Goal: Transaction & Acquisition: Download file/media

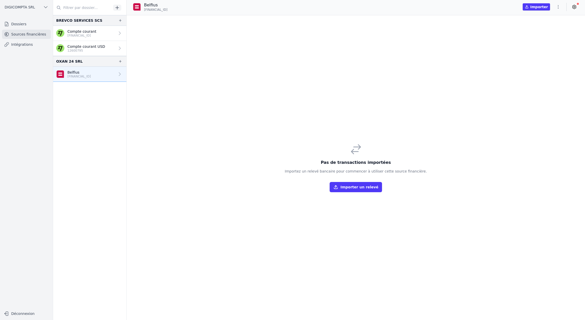
click at [99, 75] on link "Belfius [FINANCIAL_ID]" at bounding box center [89, 74] width 73 height 15
click at [166, 76] on div "Pas de transactions importées Importez un relevé bancaire pour commencer à util…" at bounding box center [356, 167] width 459 height 304
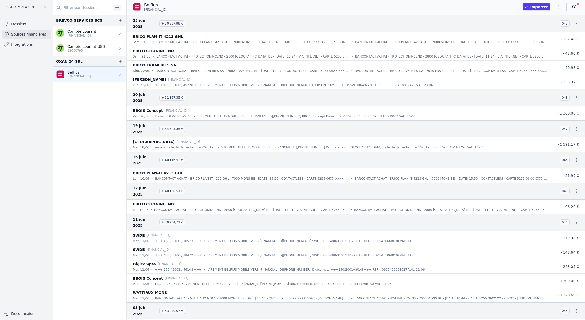
click at [559, 8] on icon "button" at bounding box center [558, 6] width 5 height 5
click at [56, 149] on div at bounding box center [292, 160] width 585 height 320
click at [559, 6] on icon "button" at bounding box center [558, 6] width 5 height 5
click at [533, 29] on icon "button" at bounding box center [533, 27] width 4 height 4
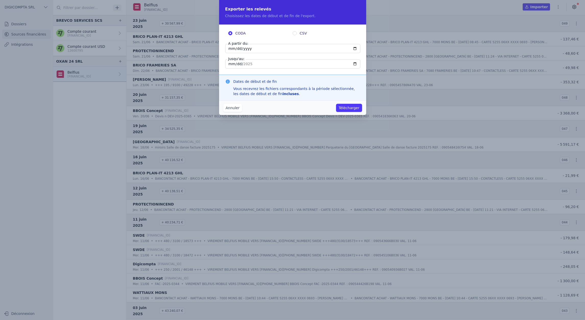
click at [255, 47] on input "2025-06-23" at bounding box center [292, 48] width 135 height 9
type input "2024-08-01"
click at [354, 108] on button "Télécharger" at bounding box center [349, 108] width 26 height 8
